Goal: Information Seeking & Learning: Learn about a topic

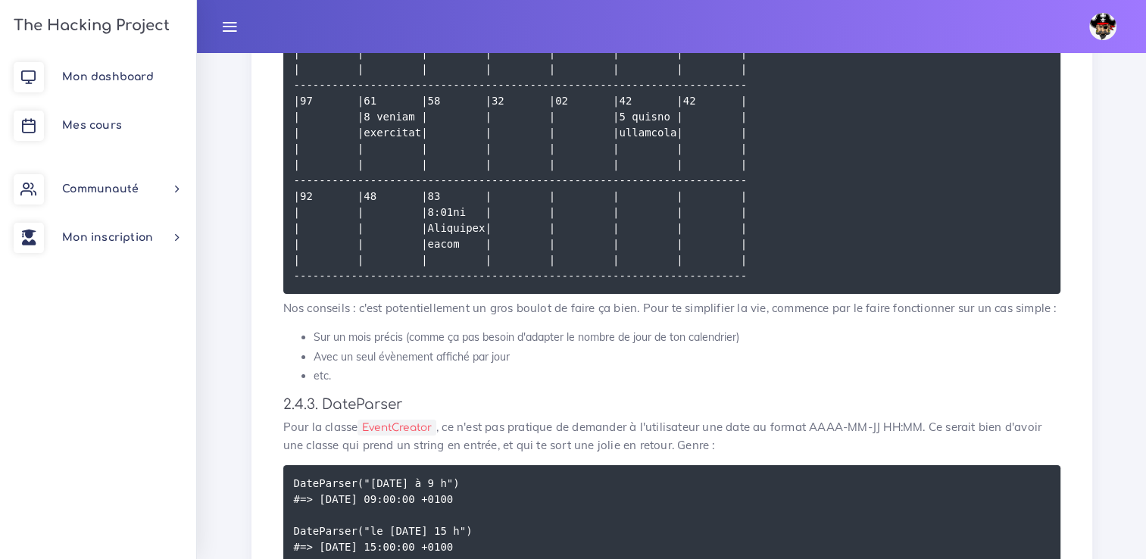
scroll to position [5110, 0]
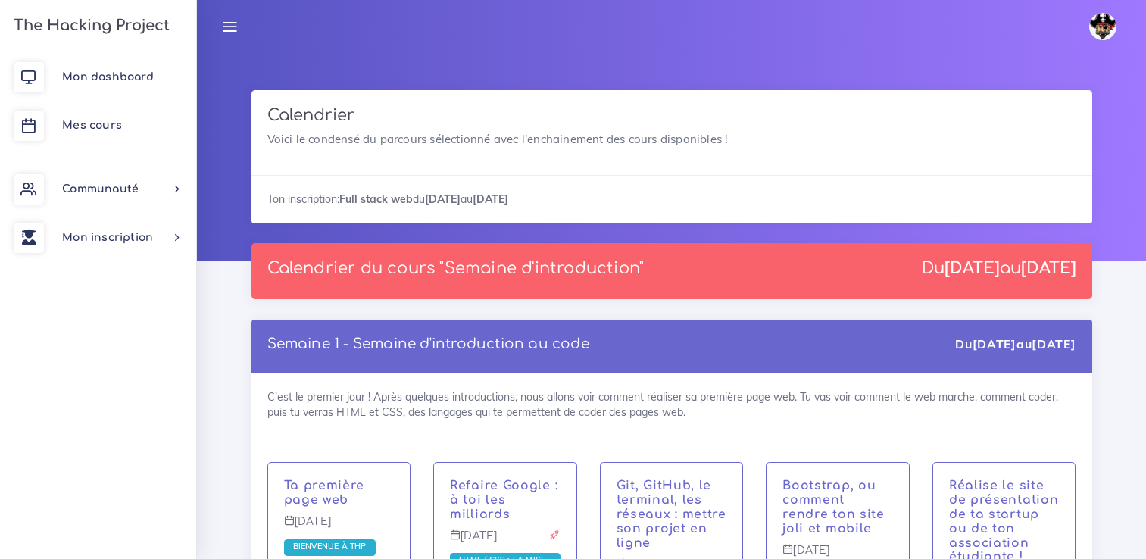
scroll to position [2280, 0]
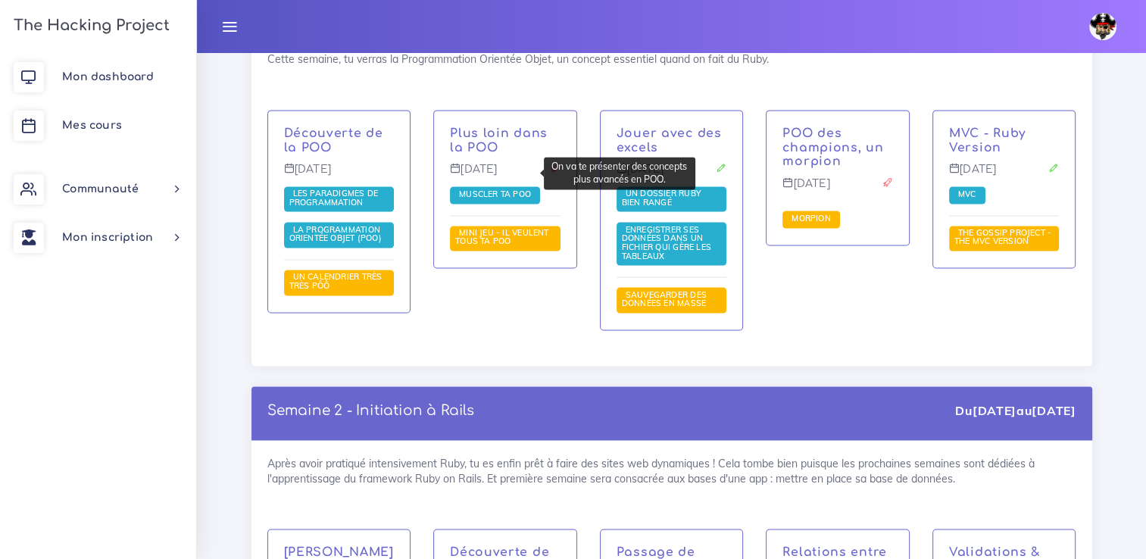
click at [523, 189] on span "Muscler ta POO" at bounding box center [494, 194] width 79 height 11
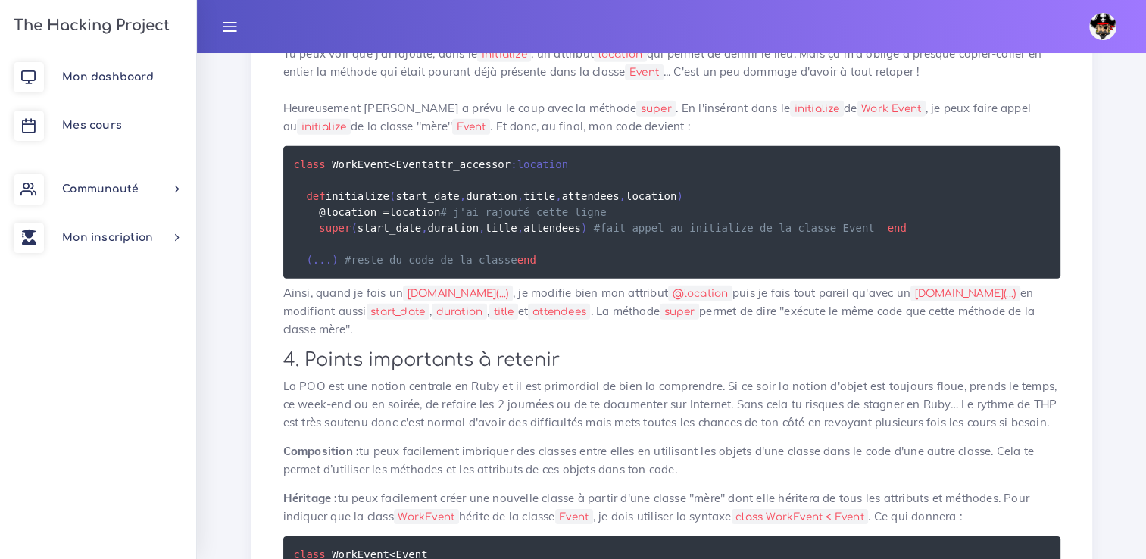
scroll to position [4588, 0]
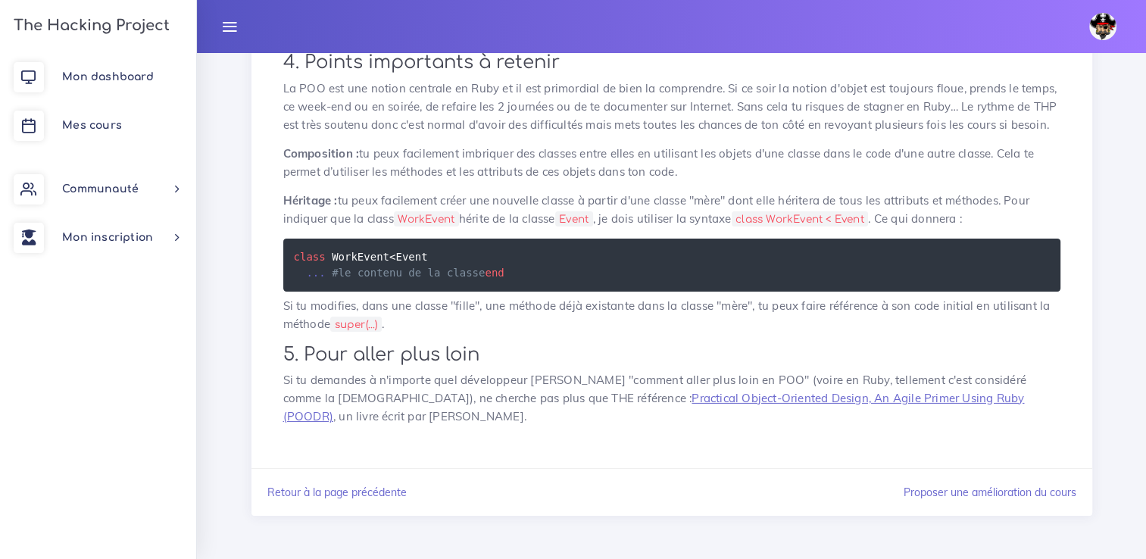
scroll to position [5759, 0]
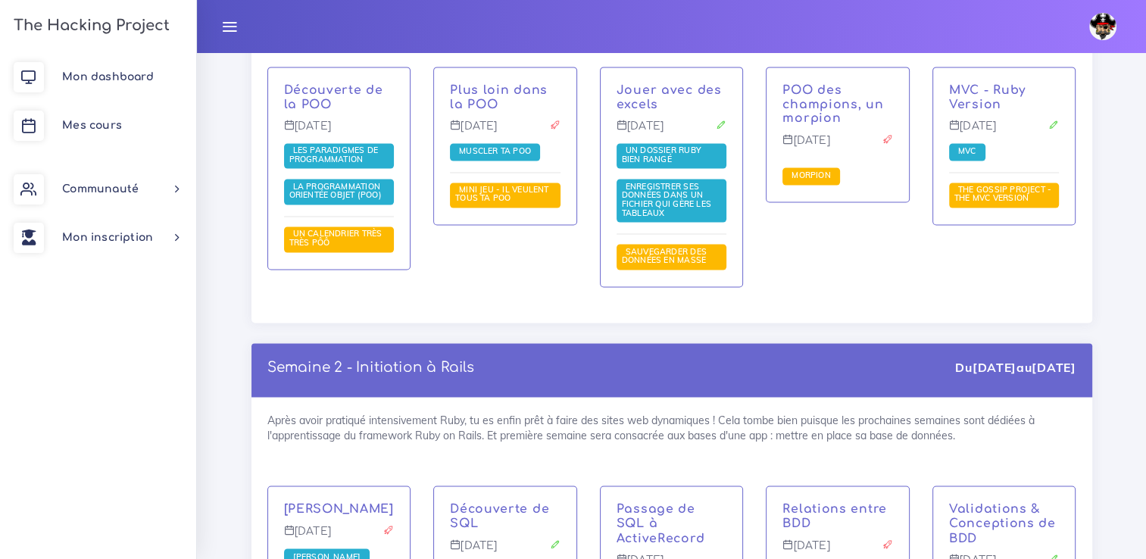
scroll to position [2323, 0]
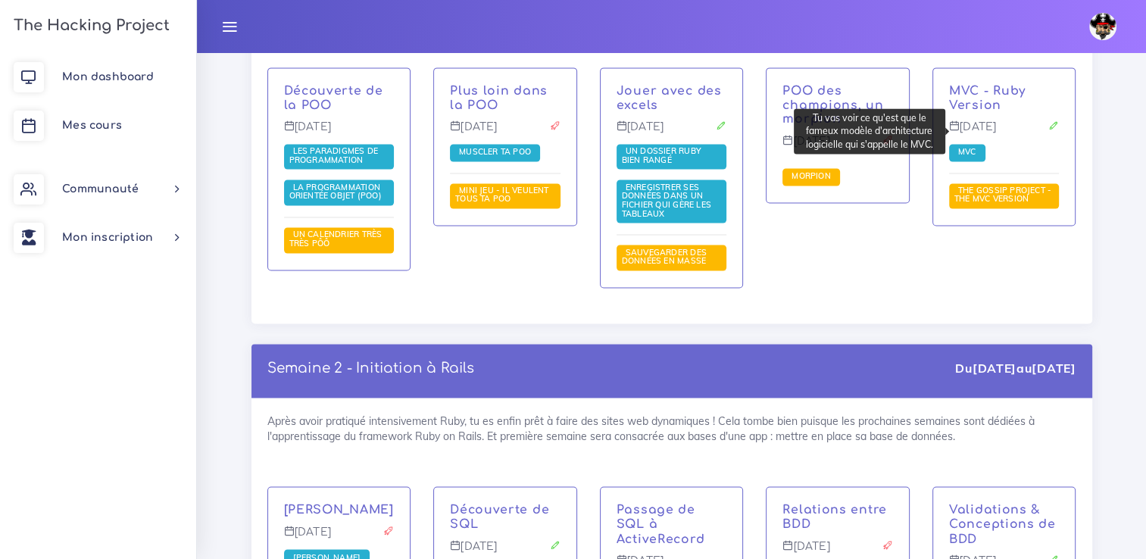
click at [965, 146] on span "MVC" at bounding box center [967, 151] width 26 height 11
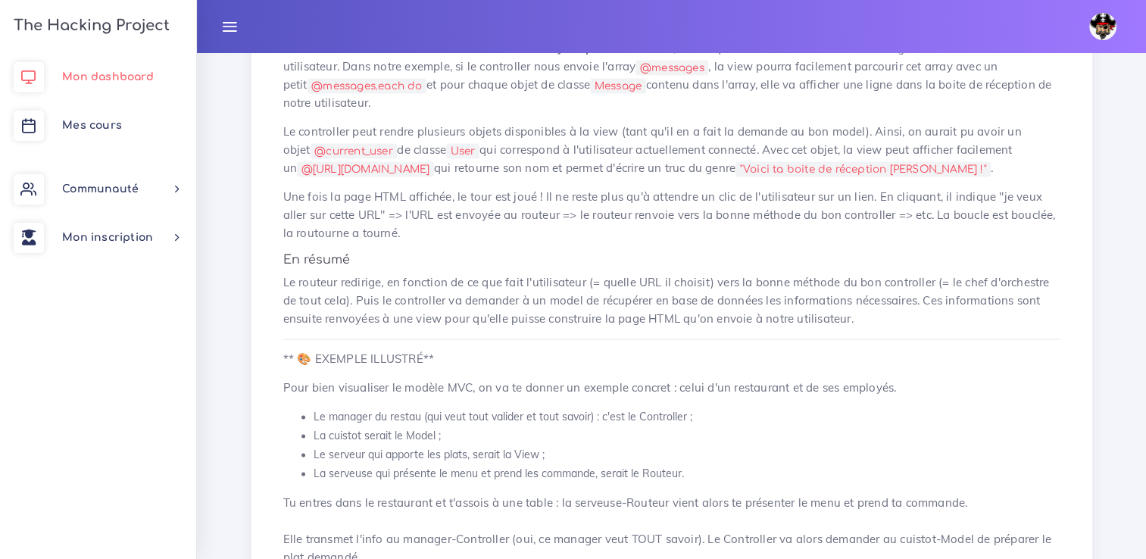
scroll to position [2526, 0]
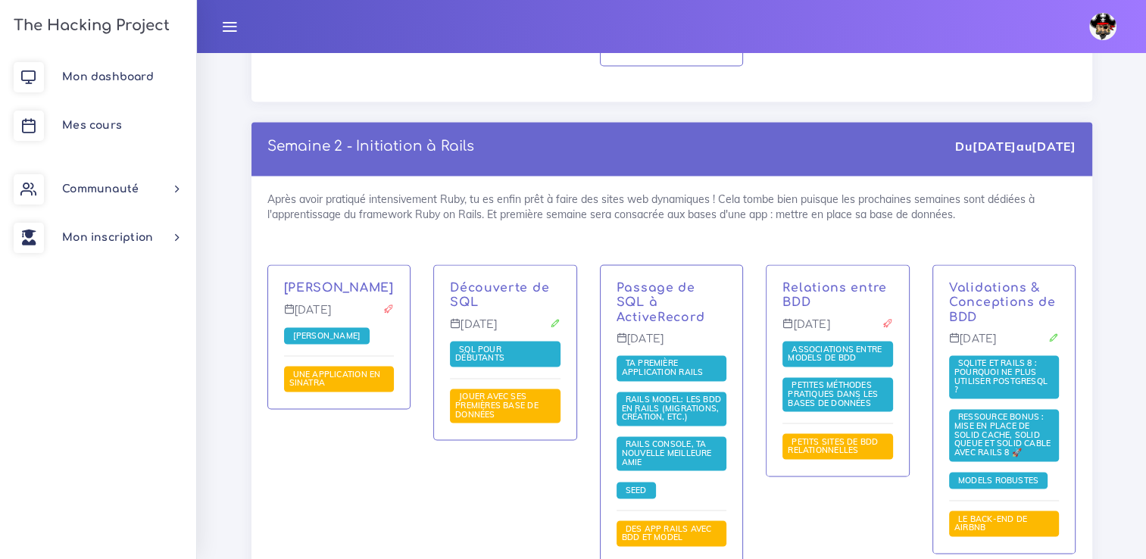
scroll to position [2550, 0]
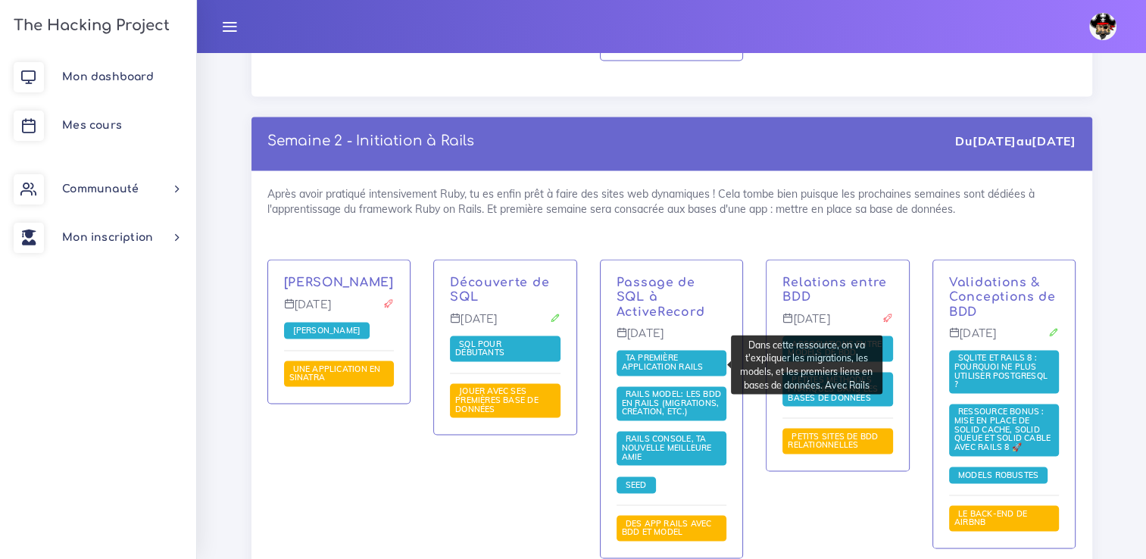
click at [650, 388] on span "Rails Model: les BDD en Rails (migrations, création, etc.)" at bounding box center [671, 402] width 99 height 28
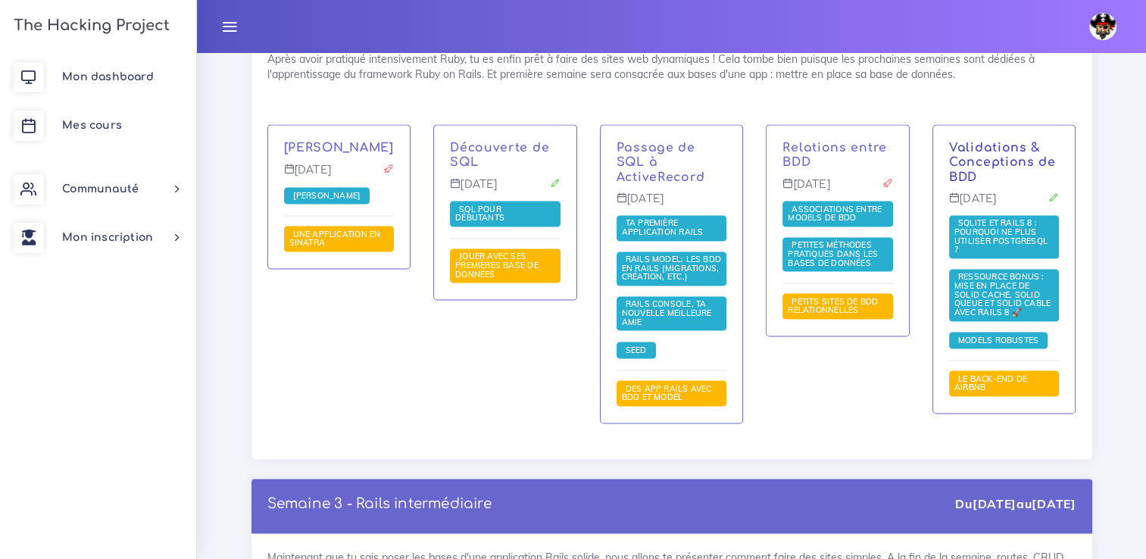
scroll to position [2701, 0]
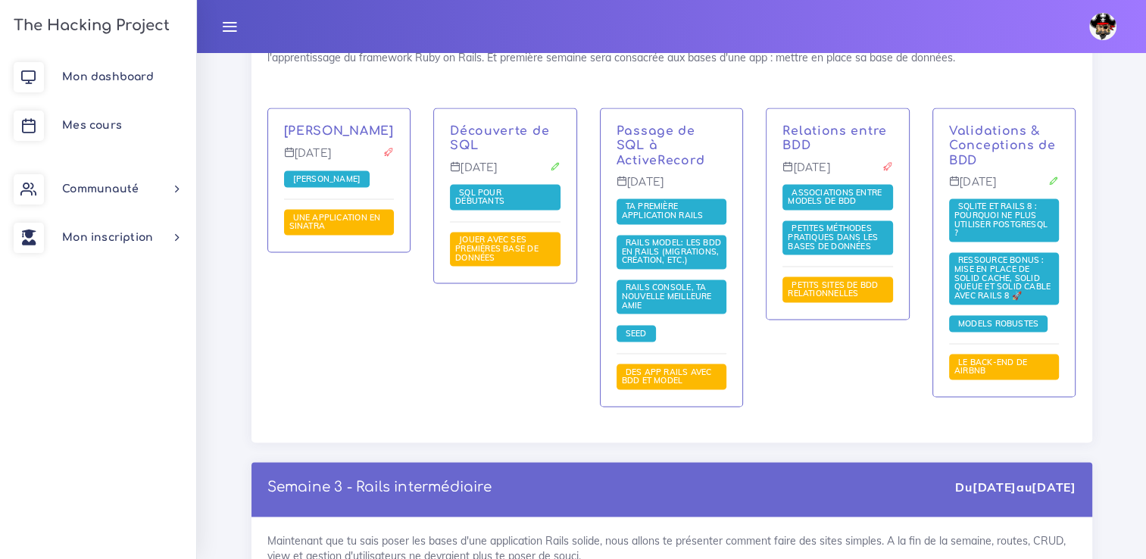
click at [1010, 200] on span "SQLite et Rails 8 : Pourquoi ne plus utiliser PostgreSQL ?" at bounding box center [1000, 218] width 93 height 37
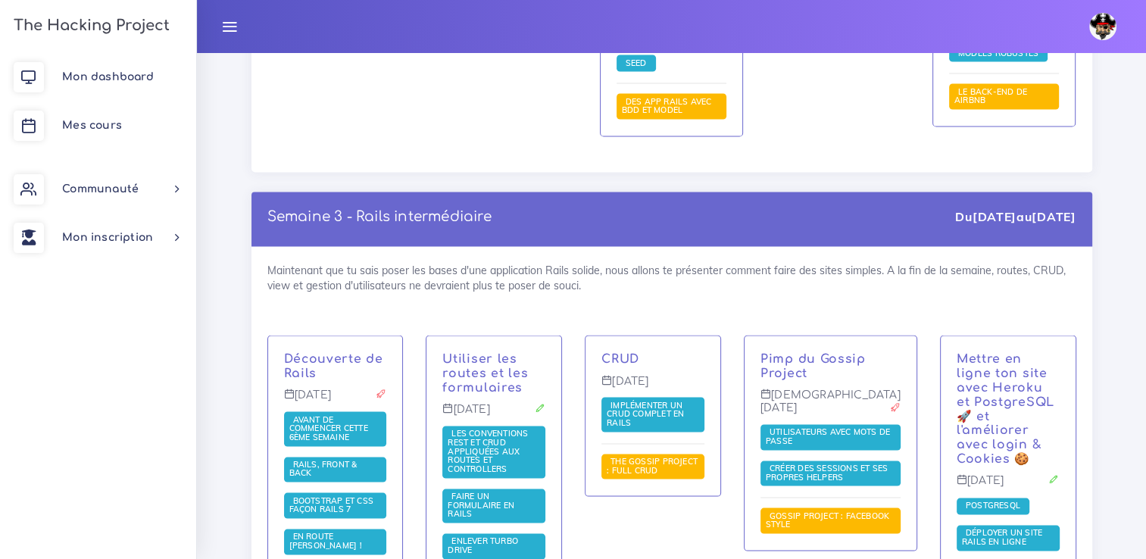
scroll to position [3004, 0]
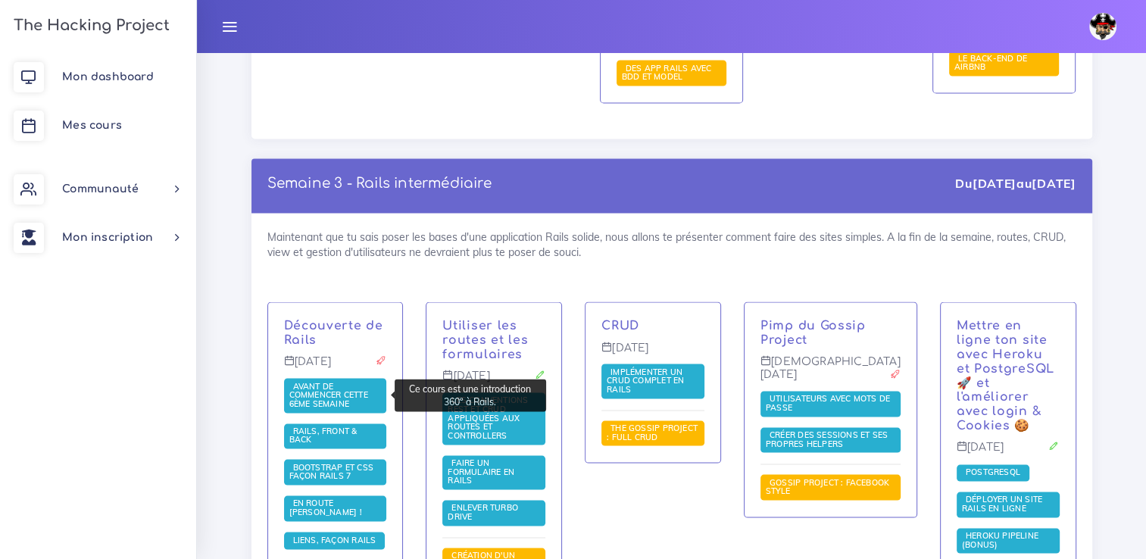
click at [347, 425] on span "Rails, front & back" at bounding box center [323, 435] width 68 height 20
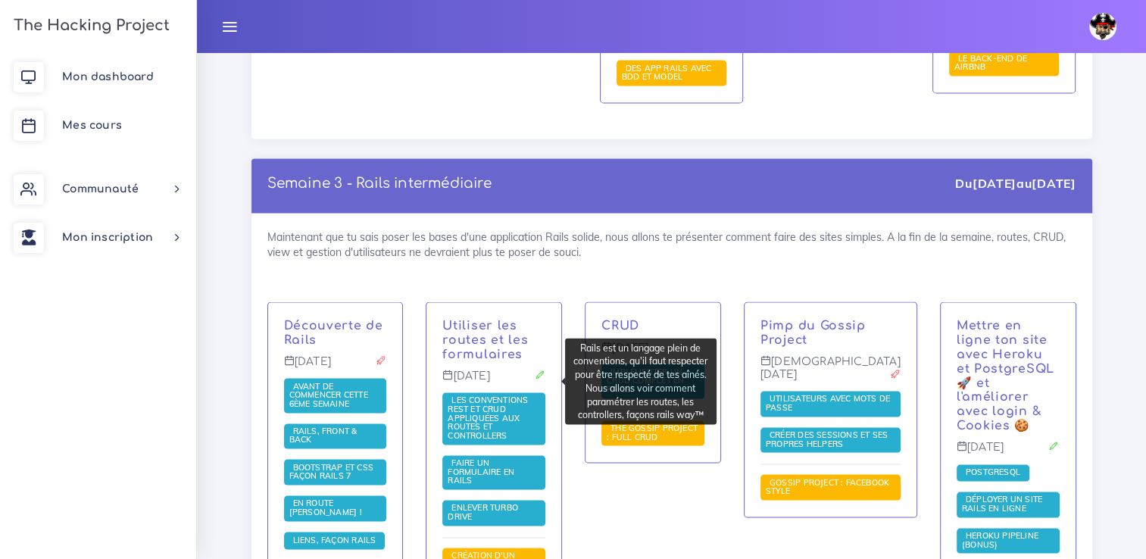
click at [496, 397] on span "Les conventions REST et CRUD appliquées aux Routes et Controllers" at bounding box center [487, 416] width 80 height 45
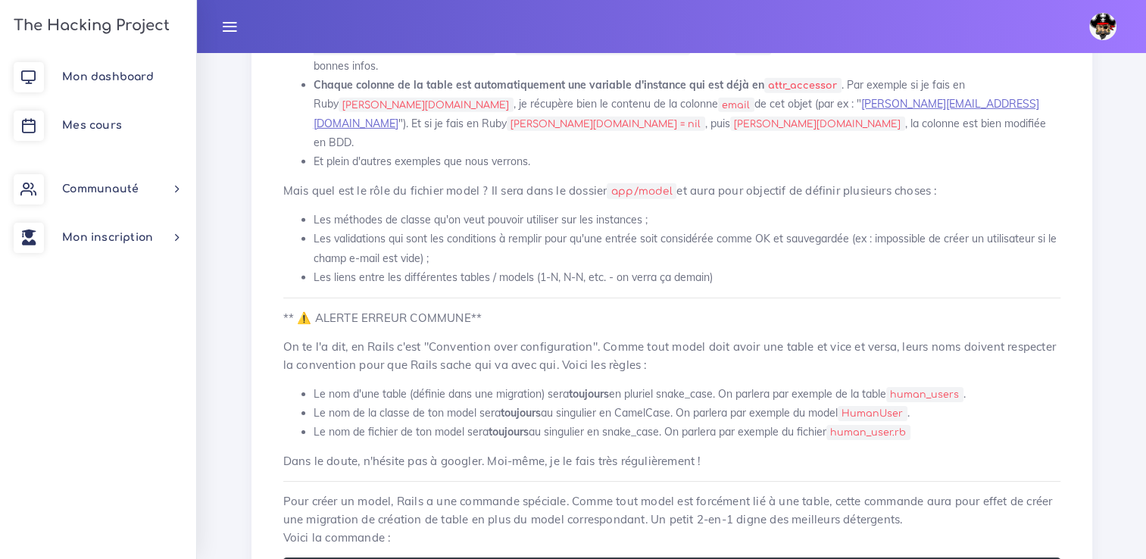
scroll to position [4694, 0]
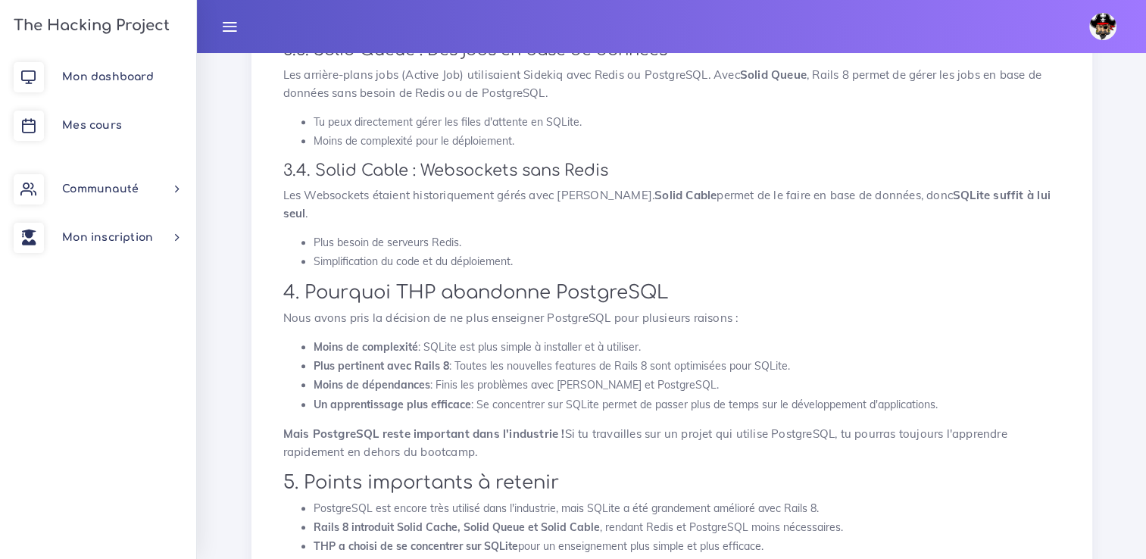
scroll to position [984, 0]
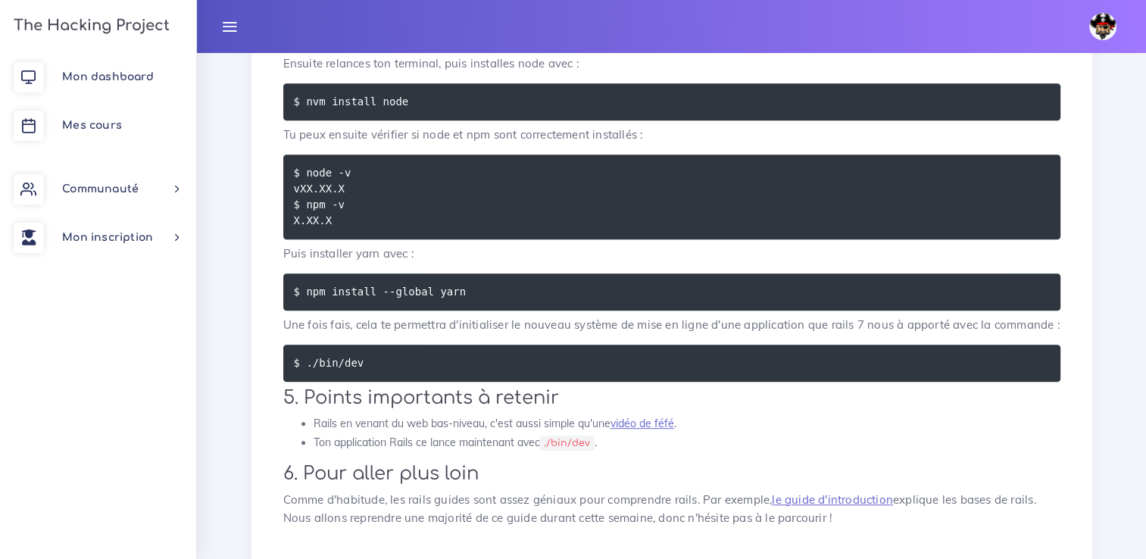
scroll to position [833, 0]
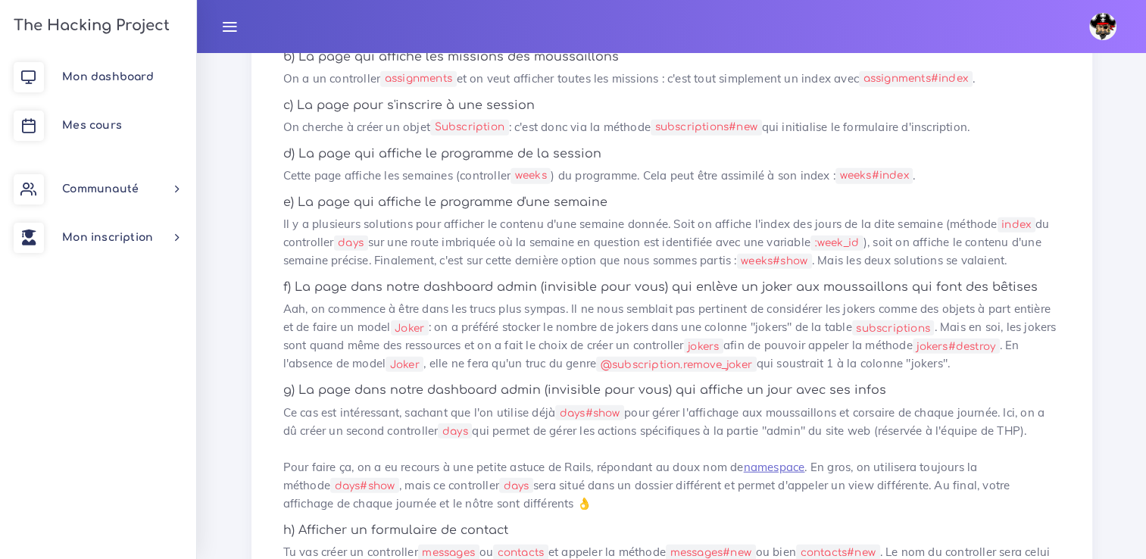
scroll to position [4013, 0]
